Goal: Book appointment/travel/reservation

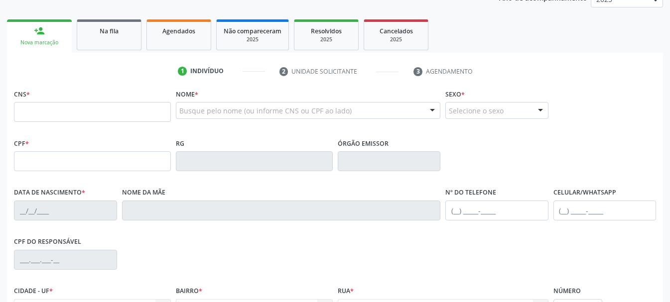
scroll to position [149, 0]
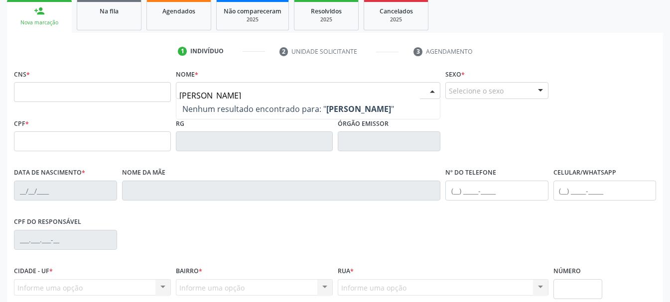
type input "[PERSON_NAME]"
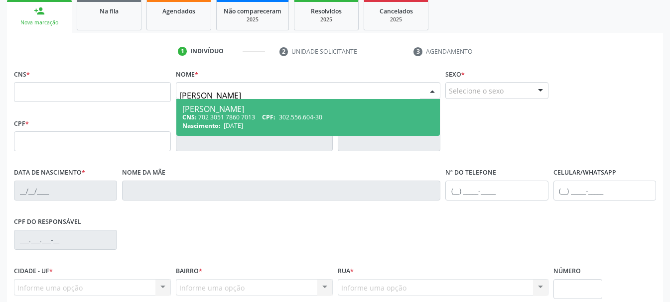
click at [244, 112] on div "[PERSON_NAME]" at bounding box center [307, 109] width 251 height 8
type input "702 3051 7860 7013"
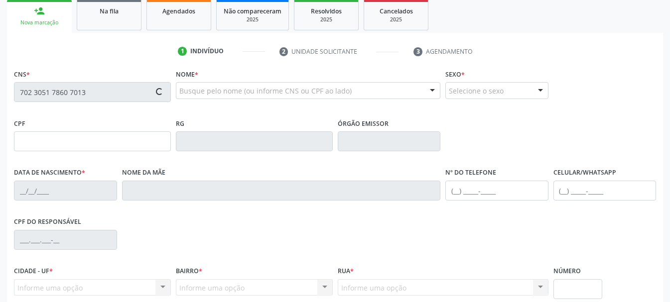
type input "[DATE]"
type input "Edvirgem [PERSON_NAME]"
type input "[PHONE_NUMBER]"
type input "25"
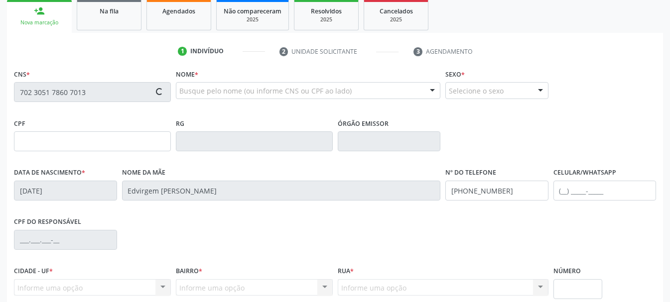
type input "302.556.604-30"
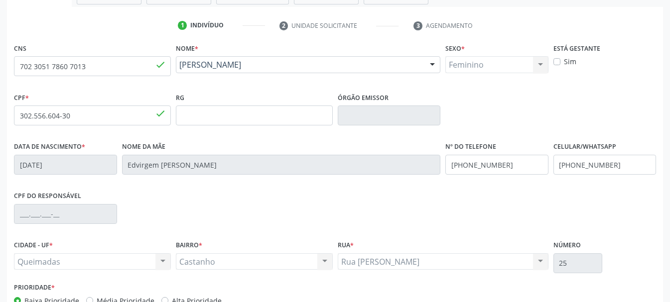
scroll to position [238, 0]
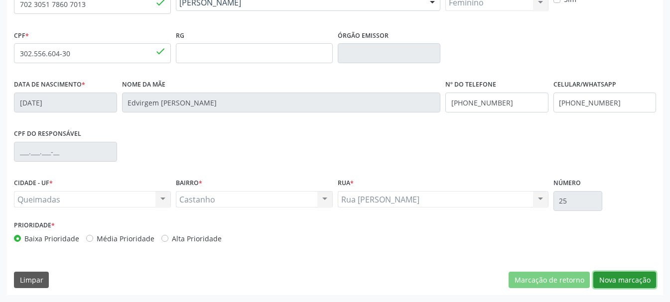
click at [619, 274] on button "Nova marcação" at bounding box center [624, 280] width 63 height 17
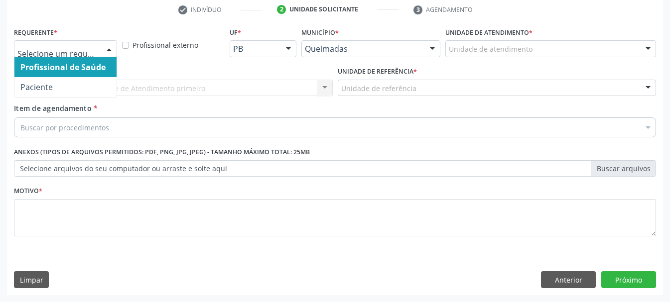
click at [96, 54] on input "text" at bounding box center [56, 54] width 79 height 20
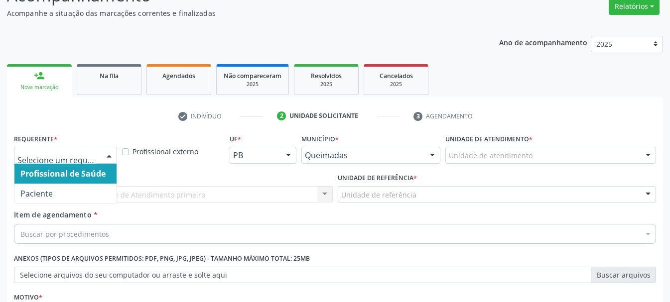
scroll to position [149, 0]
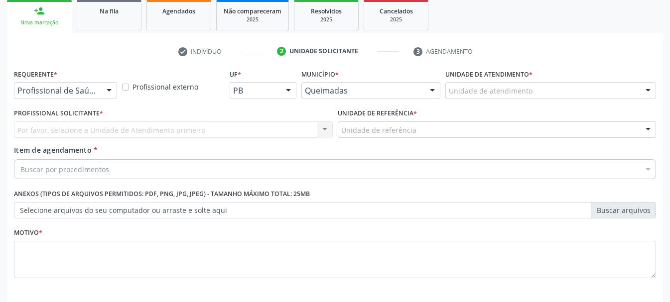
click at [107, 90] on div at bounding box center [109, 91] width 15 height 17
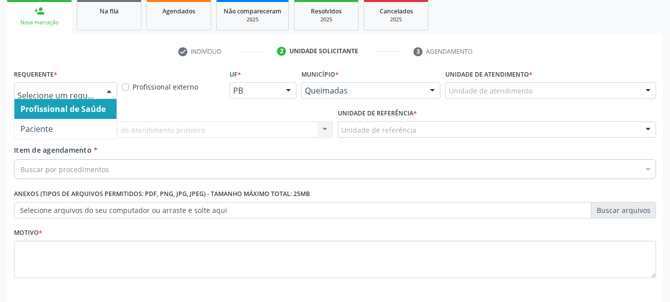
click at [112, 91] on div at bounding box center [109, 91] width 15 height 17
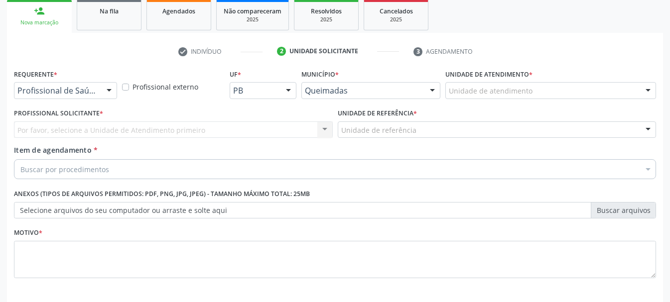
click at [112, 91] on div at bounding box center [109, 91] width 15 height 17
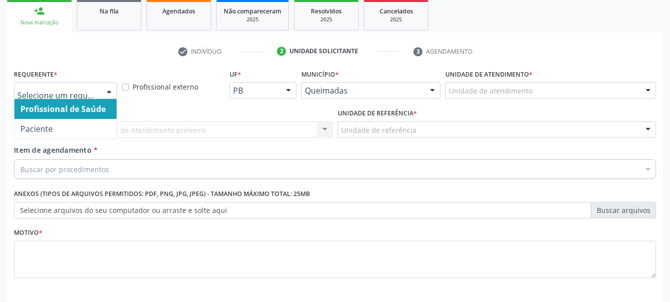
click at [112, 91] on div at bounding box center [109, 91] width 15 height 17
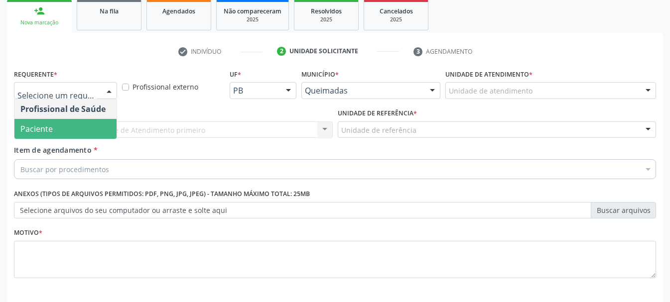
click at [96, 122] on span "Paciente" at bounding box center [65, 129] width 102 height 20
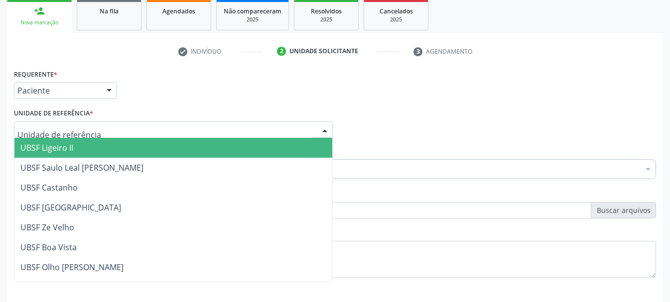
click at [157, 131] on div at bounding box center [173, 130] width 319 height 17
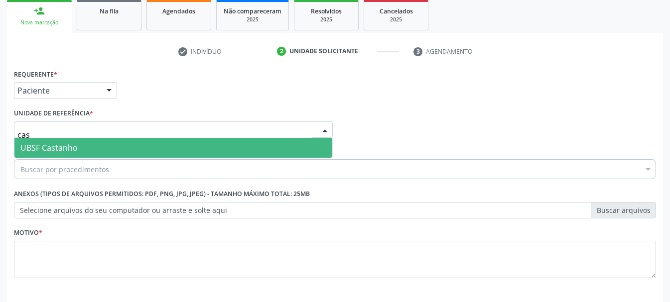
type input "cast"
click at [140, 148] on span "UBSF Castanho" at bounding box center [173, 148] width 318 height 20
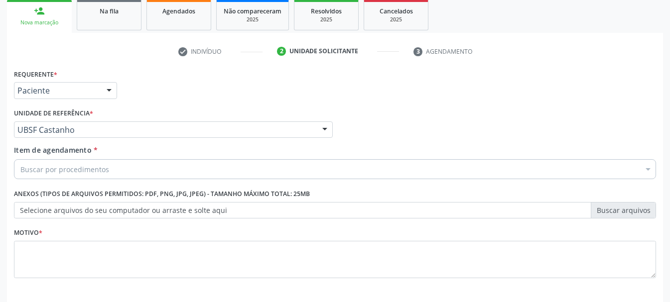
click at [119, 169] on div "Buscar por procedimentos" at bounding box center [335, 169] width 642 height 20
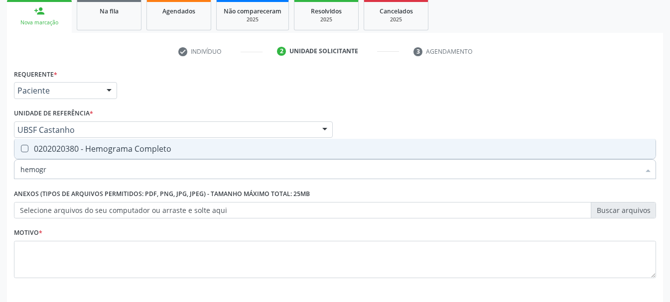
type input "hemogra"
click at [115, 147] on div "0202020380 - Hemograma Completo" at bounding box center [334, 149] width 629 height 8
checkbox Completo "true"
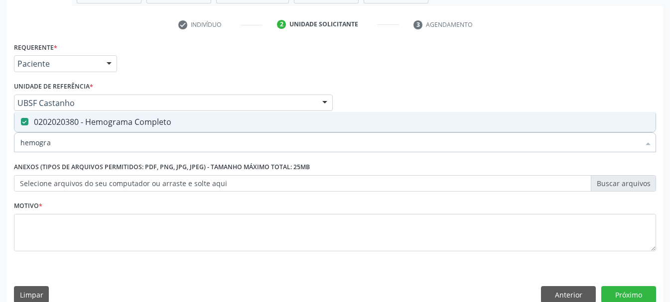
scroll to position [191, 0]
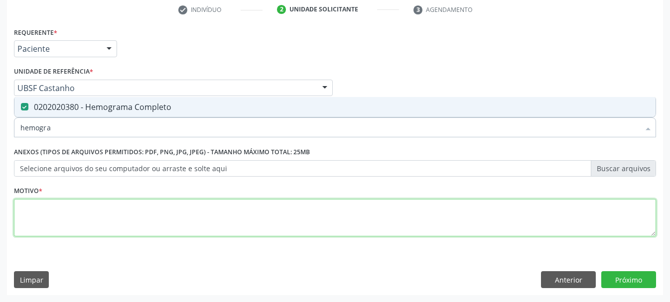
click at [97, 225] on textarea at bounding box center [335, 218] width 642 height 38
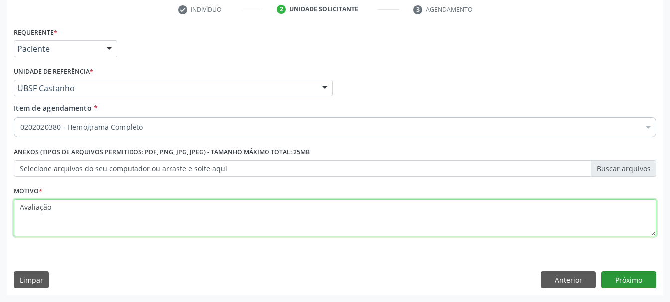
type textarea "Avaliação"
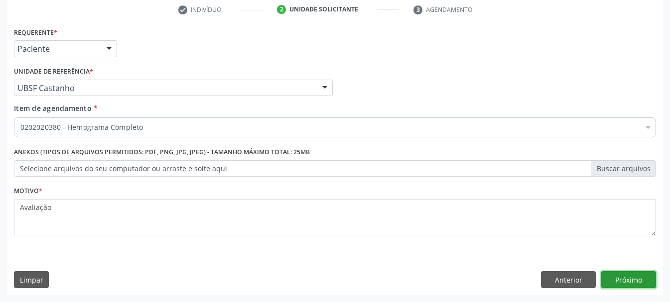
click at [641, 283] on button "Próximo" at bounding box center [628, 279] width 55 height 17
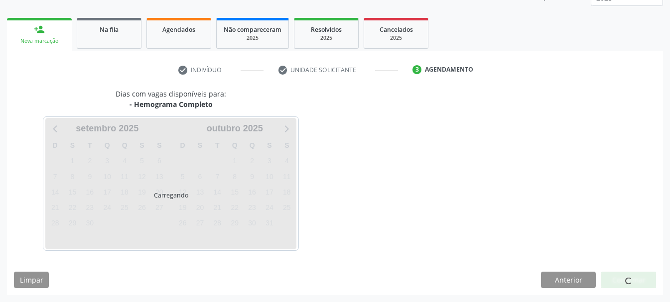
scroll to position [131, 0]
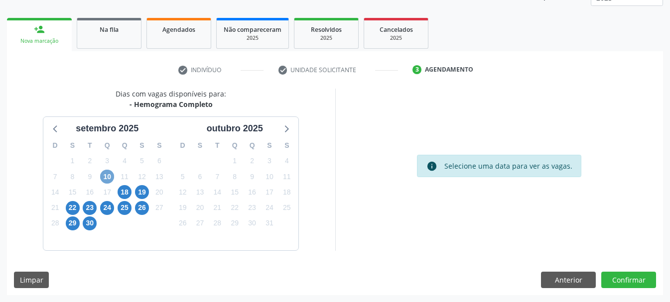
click at [109, 174] on span "10" at bounding box center [107, 177] width 14 height 14
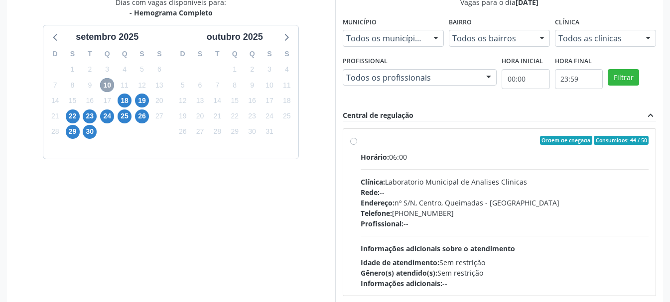
scroll to position [231, 0]
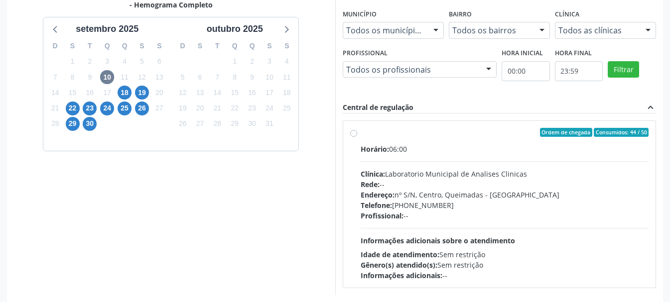
click at [361, 130] on label "Ordem de chegada Consumidos: 44 / 50 Horário: 06:00 Clínica: Laboratorio Munici…" at bounding box center [505, 204] width 288 height 153
click at [354, 130] on input "Ordem de chegada Consumidos: 44 / 50 Horário: 06:00 Clínica: Laboratorio Munici…" at bounding box center [353, 132] width 7 height 9
radio input "true"
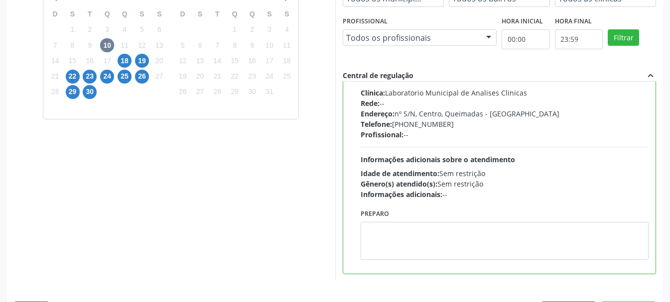
scroll to position [280, 0]
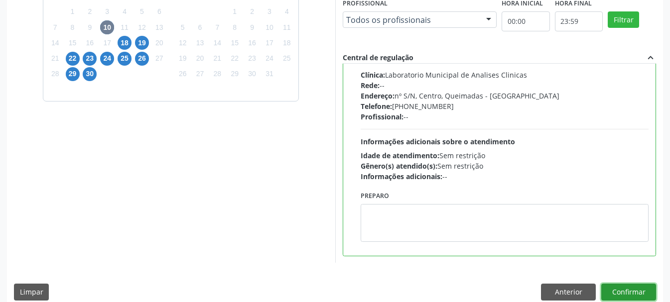
click at [629, 290] on button "Confirmar" at bounding box center [628, 292] width 55 height 17
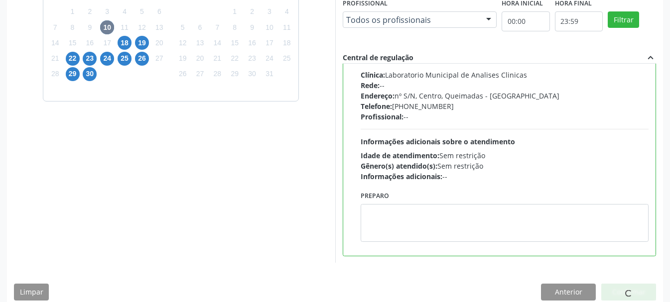
scroll to position [26, 0]
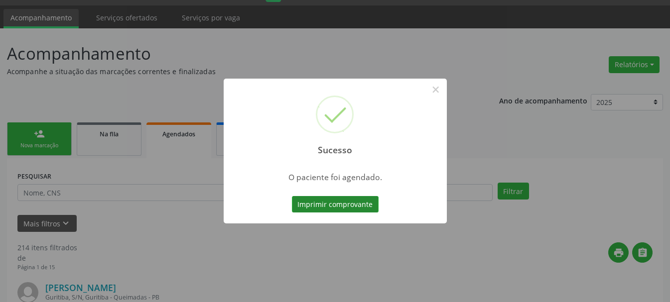
click at [325, 203] on button "Imprimir comprovante" at bounding box center [335, 204] width 87 height 17
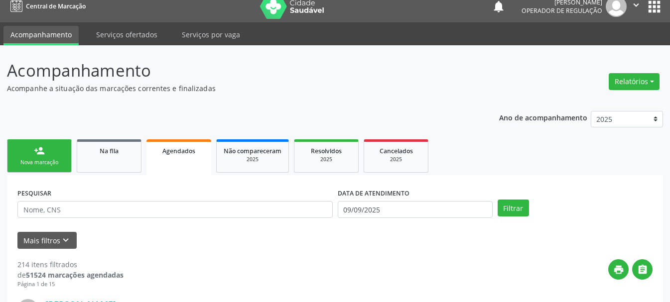
scroll to position [0, 0]
